Goal: Download file/media

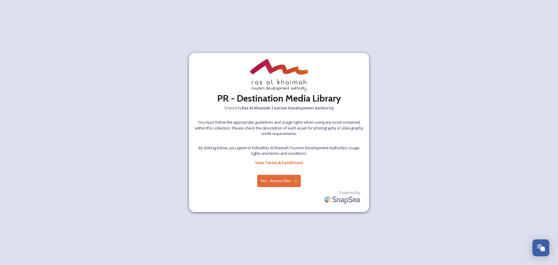
click at [273, 182] on button "Yes - Access Files" at bounding box center [279, 181] width 44 height 12
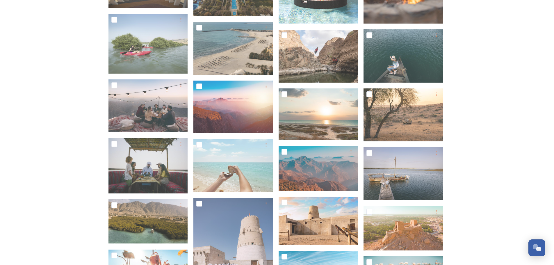
scroll to position [262, 0]
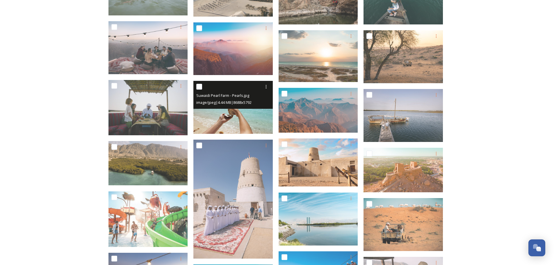
click at [199, 87] on input "checkbox" at bounding box center [199, 87] width 6 height 6
checkbox input "true"
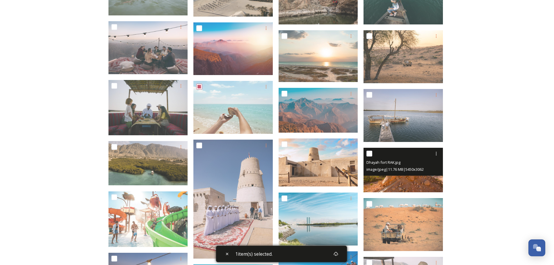
click at [367, 153] on input "checkbox" at bounding box center [369, 154] width 6 height 6
checkbox input "true"
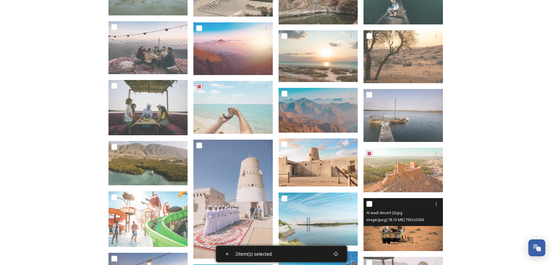
click at [369, 204] on input "checkbox" at bounding box center [369, 204] width 6 height 6
checkbox input "true"
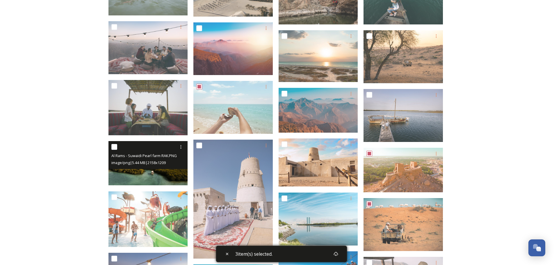
click at [114, 146] on input "checkbox" at bounding box center [114, 147] width 6 height 6
checkbox input "true"
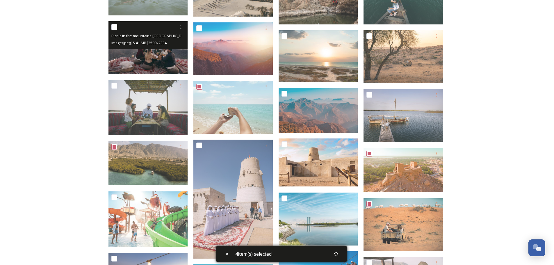
click at [114, 26] on input "checkbox" at bounding box center [114, 27] width 6 height 6
click at [114, 28] on input "checkbox" at bounding box center [114, 27] width 6 height 6
checkbox input "false"
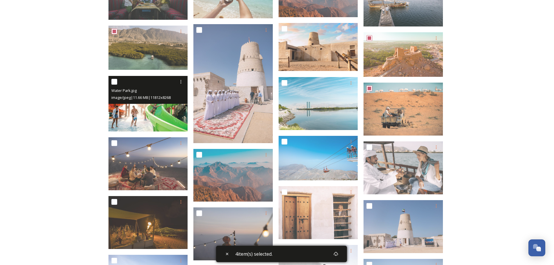
scroll to position [378, 0]
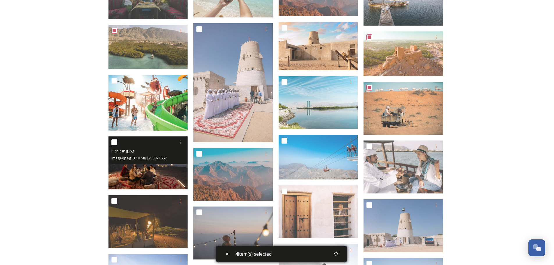
click at [113, 139] on input "checkbox" at bounding box center [114, 142] width 6 height 6
checkbox input "true"
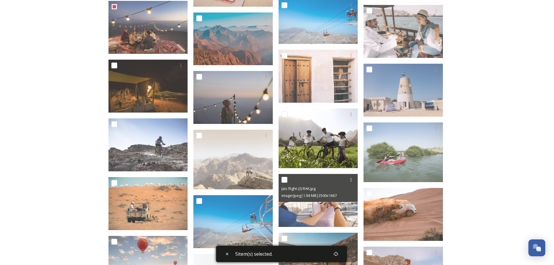
scroll to position [523, 0]
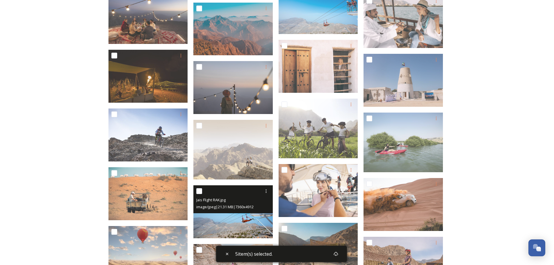
click at [200, 191] on input "checkbox" at bounding box center [199, 191] width 6 height 6
checkbox input "true"
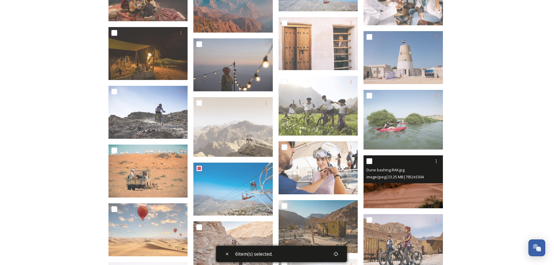
scroll to position [581, 0]
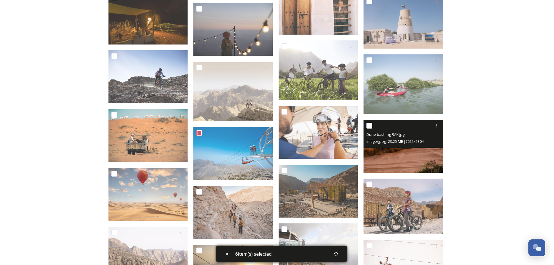
click at [367, 124] on input "checkbox" at bounding box center [369, 126] width 6 height 6
checkbox input "true"
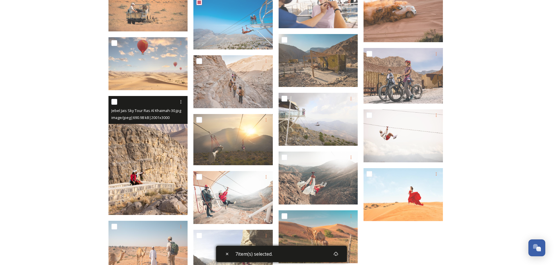
scroll to position [711, 0]
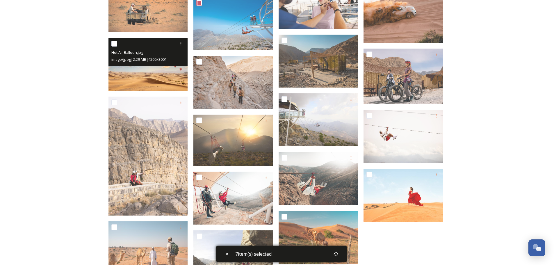
click at [114, 43] on input "checkbox" at bounding box center [114, 44] width 6 height 6
checkbox input "true"
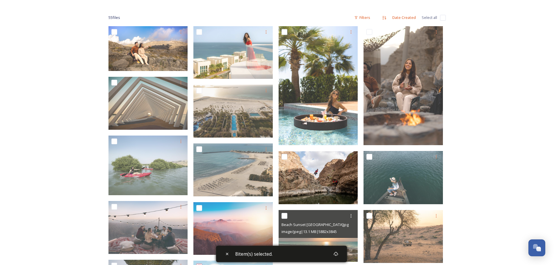
scroll to position [72, 0]
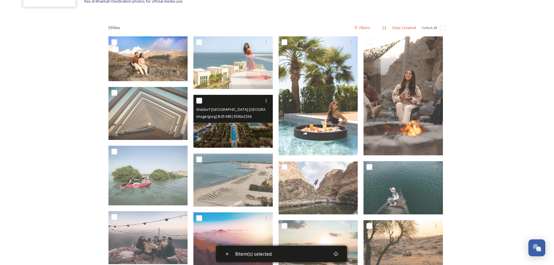
click at [198, 100] on input "checkbox" at bounding box center [199, 101] width 6 height 6
checkbox input "true"
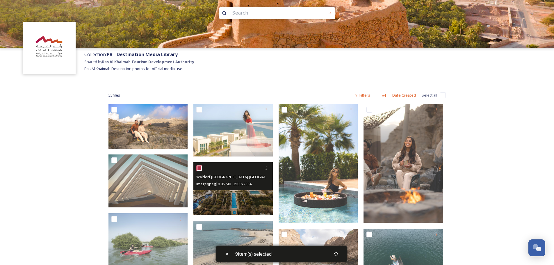
scroll to position [0, 0]
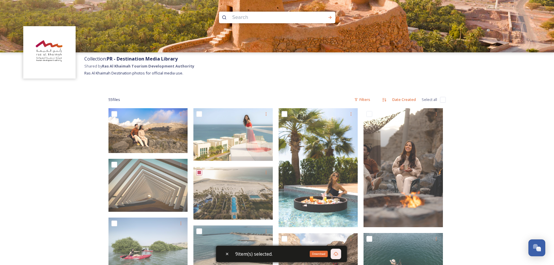
click at [339, 256] on div "Download" at bounding box center [335, 254] width 10 height 10
click at [320, 255] on div "Download" at bounding box center [319, 254] width 18 height 6
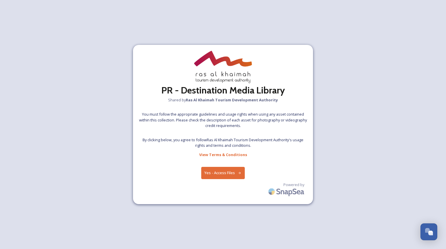
click at [219, 172] on button "Yes - Access Files" at bounding box center [223, 173] width 44 height 12
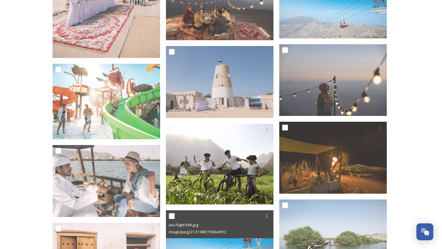
scroll to position [808, 0]
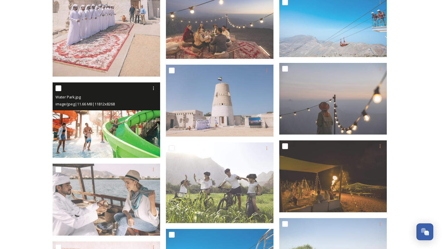
click at [59, 88] on input "checkbox" at bounding box center [59, 88] width 6 height 6
checkbox input "true"
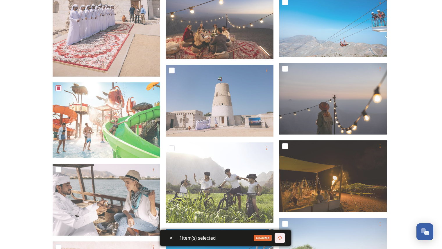
click at [279, 238] on icon at bounding box center [280, 237] width 5 height 5
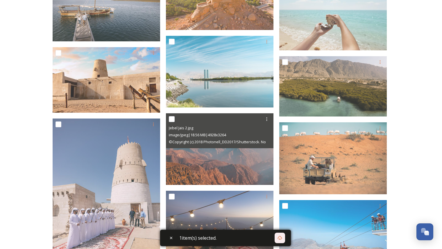
scroll to position [604, 0]
